Goal: Task Accomplishment & Management: Manage account settings

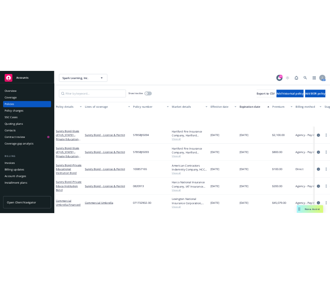
scroll to position [122, 0]
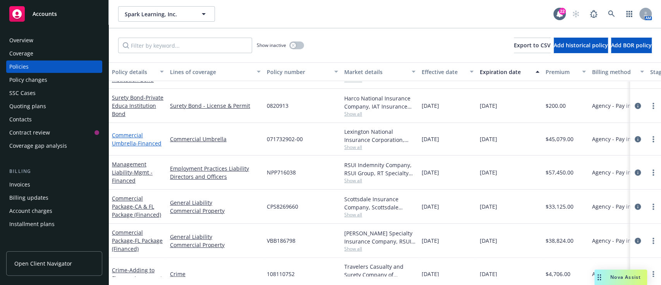
click at [131, 145] on link "Commercial Umbrella - Financed" at bounding box center [137, 138] width 50 height 15
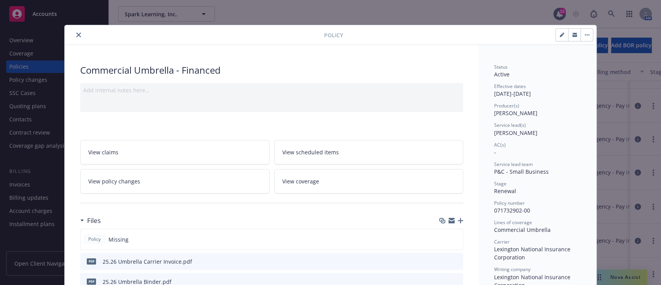
click at [329, 68] on div "Commercial Umbrella - Financed" at bounding box center [271, 70] width 383 height 13
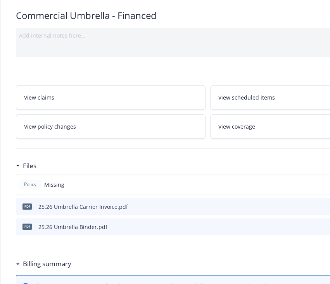
scroll to position [55, 144]
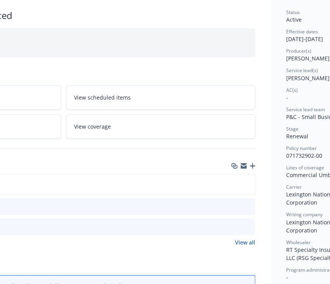
click at [250, 168] on icon "button" at bounding box center [251, 165] width 5 height 5
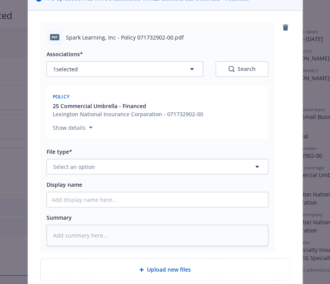
scroll to position [68, 0]
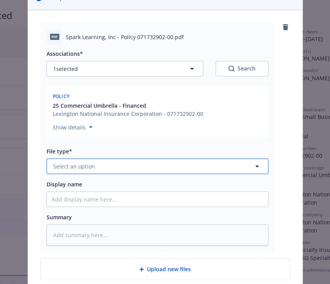
click at [118, 166] on button "Select an option" at bounding box center [157, 165] width 222 height 15
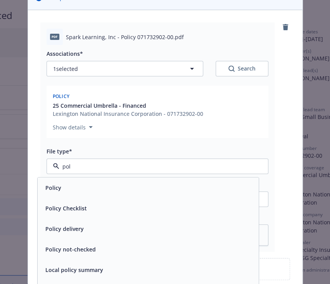
type input "pol"
click at [96, 186] on div "Policy" at bounding box center [147, 187] width 211 height 11
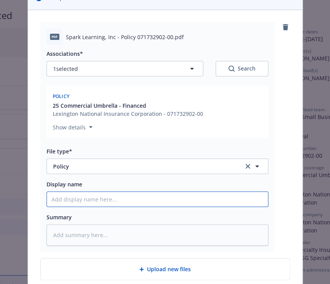
type textarea "x"
type input "2"
click at [91, 202] on input "2" at bounding box center [157, 199] width 221 height 15
type textarea "x"
type input "25"
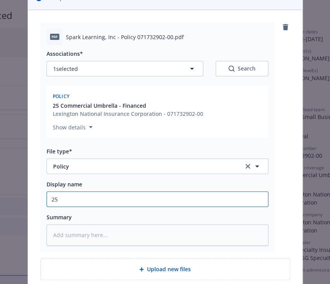
type textarea "x"
type input "25."
type textarea "x"
type input "25.2"
type textarea "x"
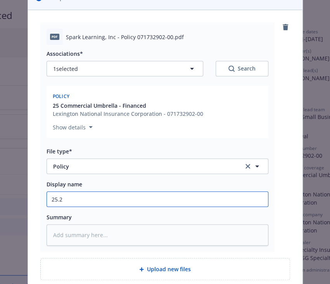
type input "25.26"
type textarea "x"
type input "25.26"
type textarea "x"
type input "25.26 R"
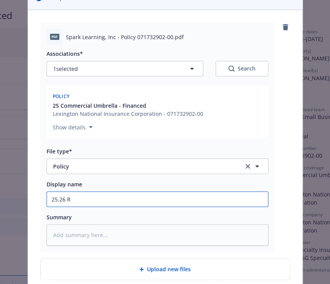
type textarea "x"
type input "25.26 RT"
type textarea "x"
type input "25.26 RT"
type textarea "x"
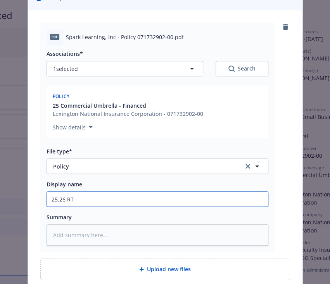
type input "25.26 RT S"
type textarea "x"
type input "25.26 RT SP"
type textarea "x"
type input "25.26 RT SPe"
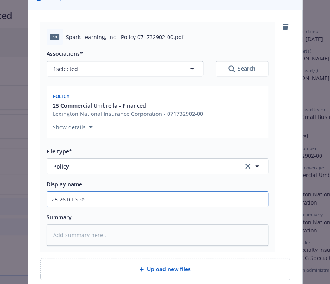
type textarea "x"
type input "25.26 RT SPec"
type textarea "x"
type input "25.26 RT SPec"
type textarea "x"
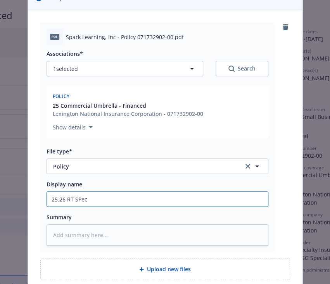
type input "25.26 RT SPec"
type textarea "x"
type input "25.26 RT SPe"
type textarea "x"
type input "25.26 RT SP"
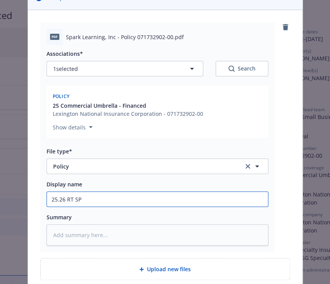
type textarea "x"
type input "25.26 RT S"
type textarea "x"
type input "25.26 RT Sp"
type textarea "x"
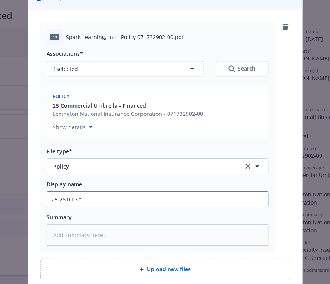
type input "25.26 RT Spe"
type textarea "x"
type input "25.26 RT Spec"
type textarea "x"
type input "25.26 RT Spec"
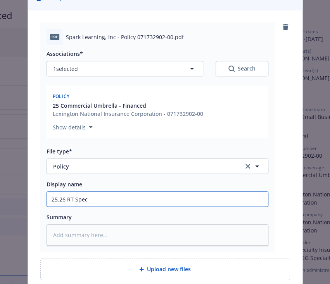
type textarea "x"
type input "25.26 RT Spec U"
type textarea "x"
type input "25.26 RT Spec Um"
type textarea "x"
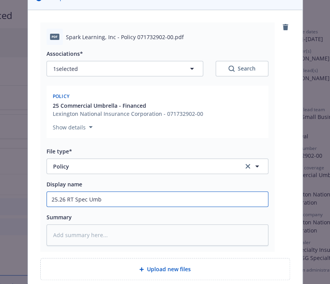
type input "25.26 RT Spec Umbr"
type textarea "x"
type input "25.26 RT Spec Umbre"
type textarea "x"
type input "25.26 RT Spec Umbrel"
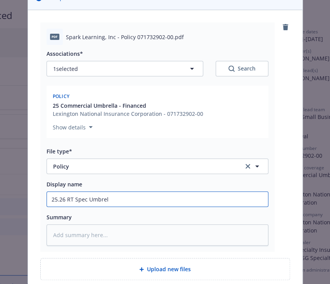
type textarea "x"
type input "25.26 RT Spec [PERSON_NAME]"
type textarea "x"
type input "25.26 RT Spec Umbrella"
type textarea "x"
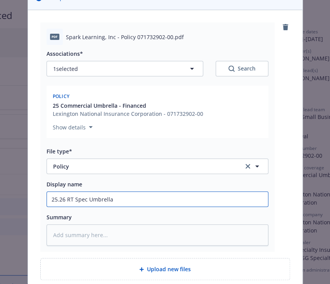
type input "25.26 RT Spec Umbrella P"
type textarea "x"
type input "25.26 RT Spec Umbrella Po"
type textarea "x"
type input "25.26 RT Spec Umbrella Pol"
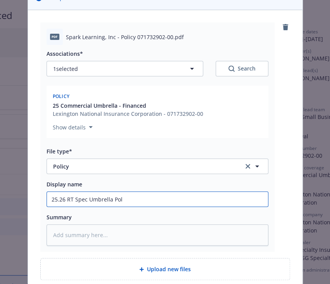
type textarea "x"
type input "25.26 RT Spec Umbrella Poli"
type textarea "x"
type input "25.26 RT Spec Umbrella Polic"
type textarea "x"
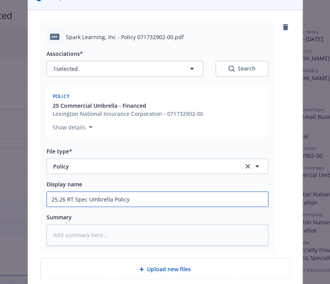
type input "25.26 RT Spec Umbrella Policy"
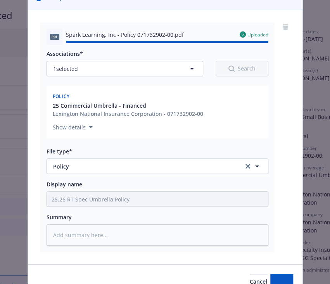
type textarea "x"
